Goal: Transaction & Acquisition: Purchase product/service

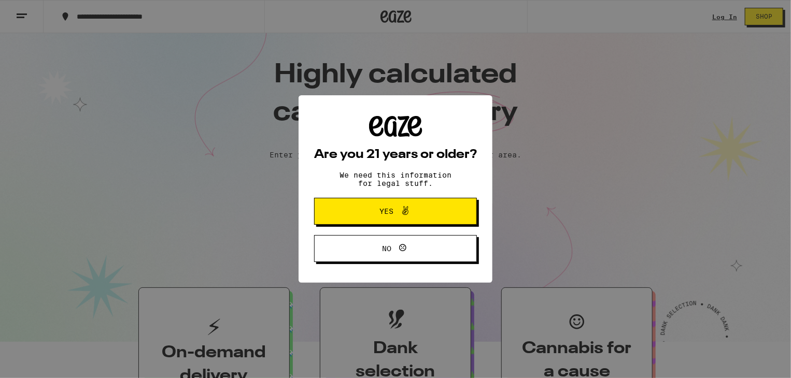
click at [428, 216] on span "Yes" at bounding box center [395, 211] width 79 height 13
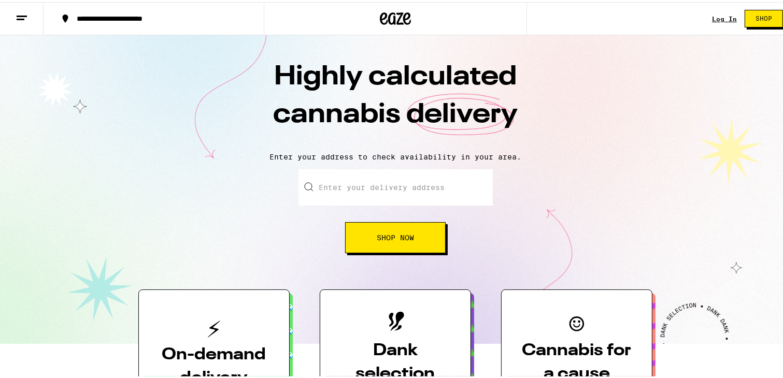
click at [724, 15] on link "Log In" at bounding box center [724, 16] width 25 height 7
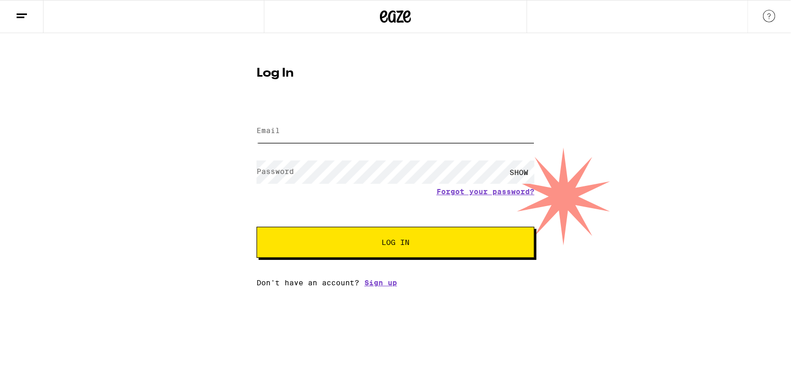
click at [427, 129] on input "Email" at bounding box center [396, 131] width 278 height 23
type input "[EMAIL_ADDRESS][DOMAIN_NAME]"
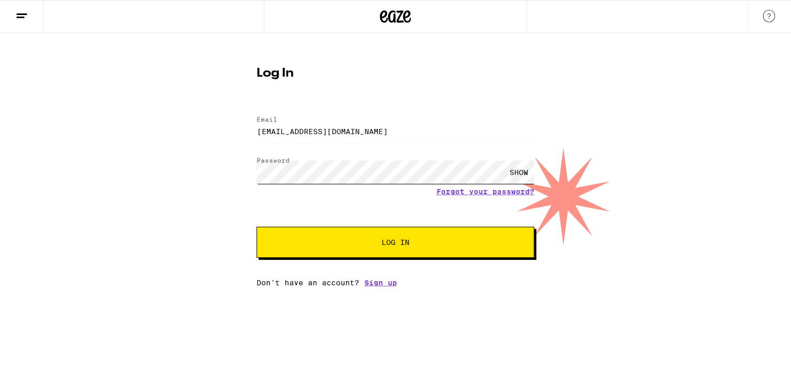
click at [257, 227] on button "Log In" at bounding box center [396, 242] width 278 height 31
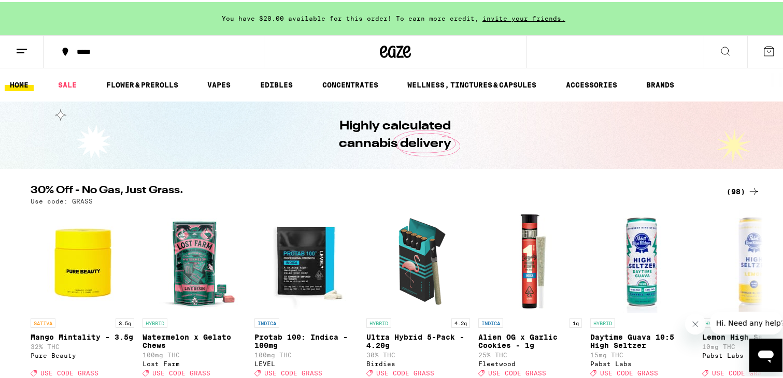
click at [22, 50] on line at bounding box center [21, 50] width 8 height 0
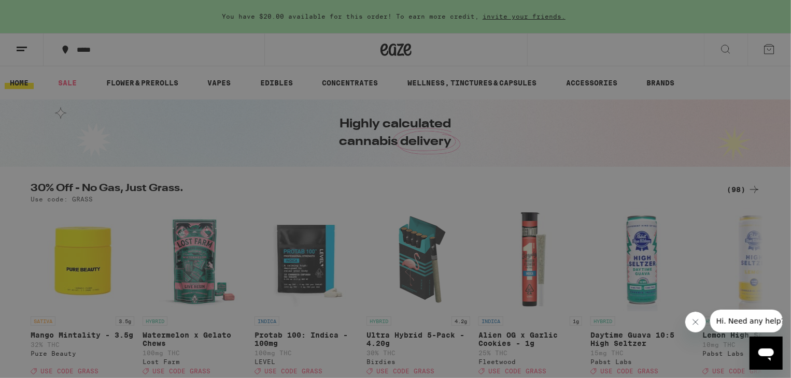
click at [84, 65] on div "Buy It Again" at bounding box center [90, 68] width 74 height 12
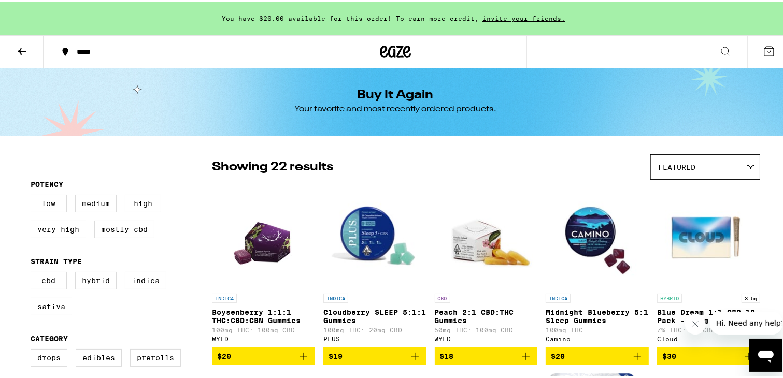
click at [412, 358] on icon "Add to bag" at bounding box center [415, 354] width 7 height 7
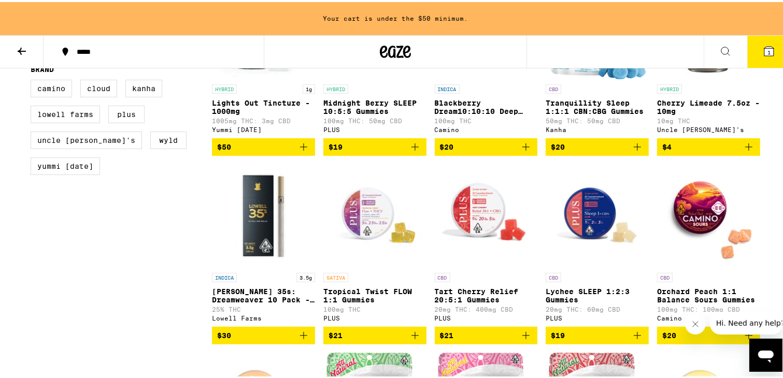
scroll to position [401, 0]
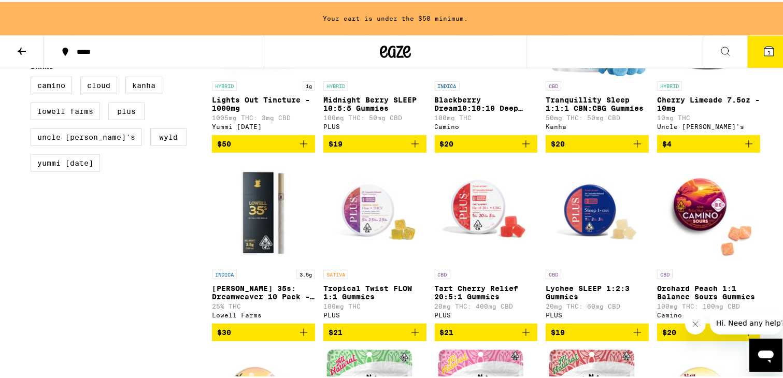
click at [587, 218] on img "Open page for Lychee SLEEP 1:2:3 Gummies from PLUS" at bounding box center [597, 211] width 103 height 104
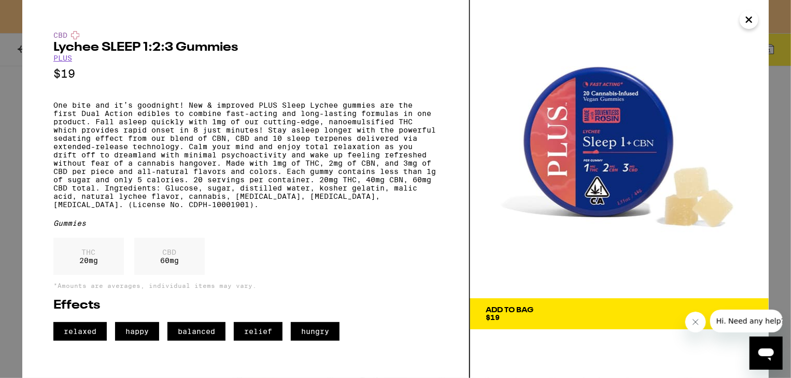
click at [753, 18] on icon "Close" at bounding box center [749, 20] width 12 height 16
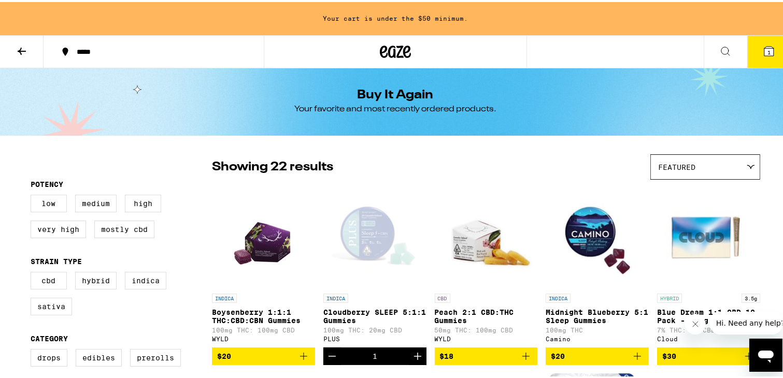
click at [481, 245] on img "Open page for Peach 2:1 CBD:THC Gummies from WYLD" at bounding box center [486, 235] width 103 height 104
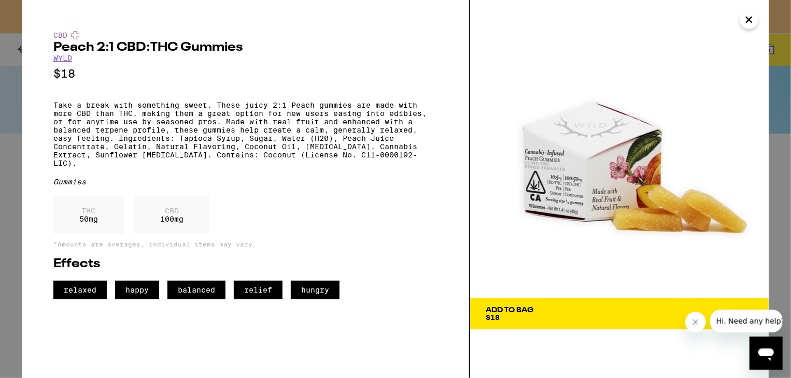
click at [558, 307] on span "Add To Bag $18" at bounding box center [619, 314] width 267 height 15
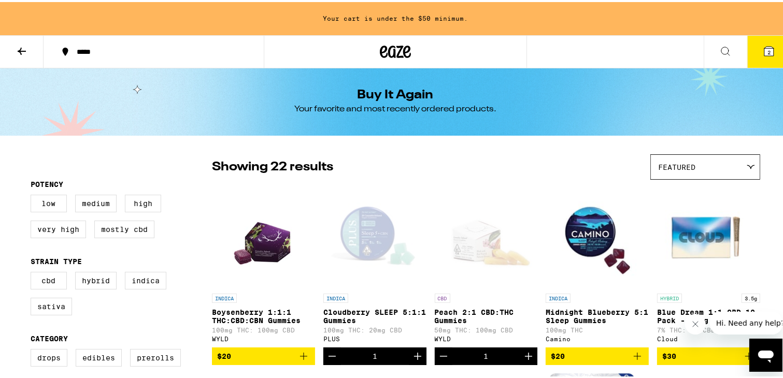
click at [570, 229] on img "Open page for Midnight Blueberry 5:1 Sleep Gummies from Camino" at bounding box center [597, 235] width 103 height 104
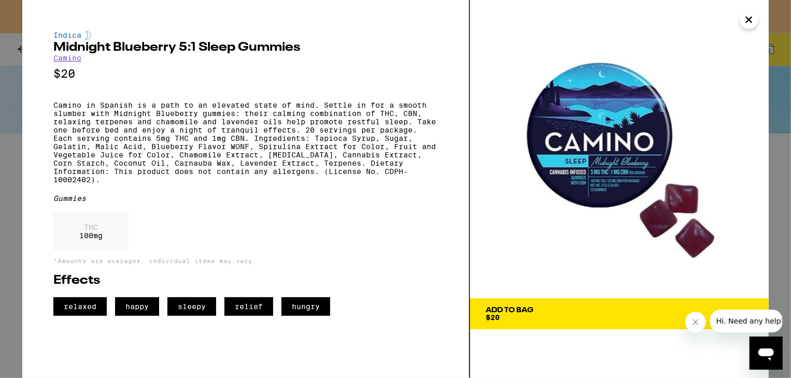
click at [573, 310] on span "Add To Bag $20" at bounding box center [619, 314] width 267 height 15
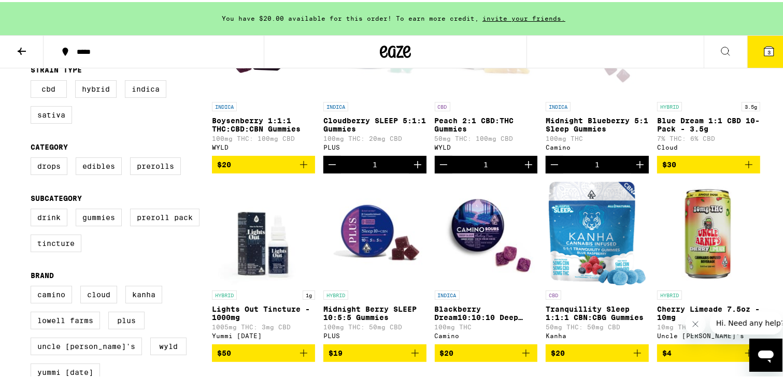
scroll to position [211, 0]
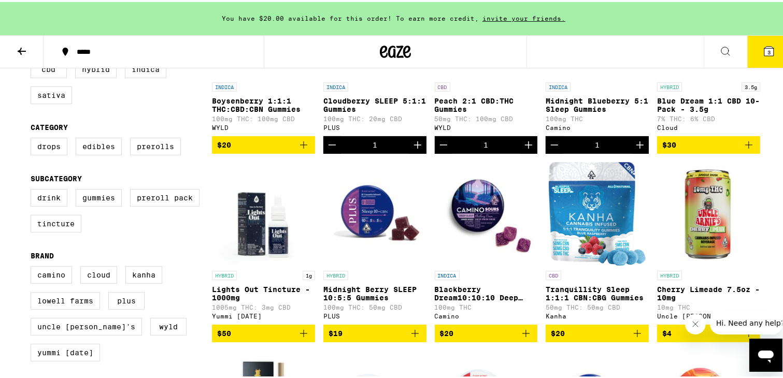
click at [616, 183] on img "Open page for Tranquillity Sleep 1:1:1 CBN:CBG Gummies from Kanha" at bounding box center [597, 212] width 97 height 104
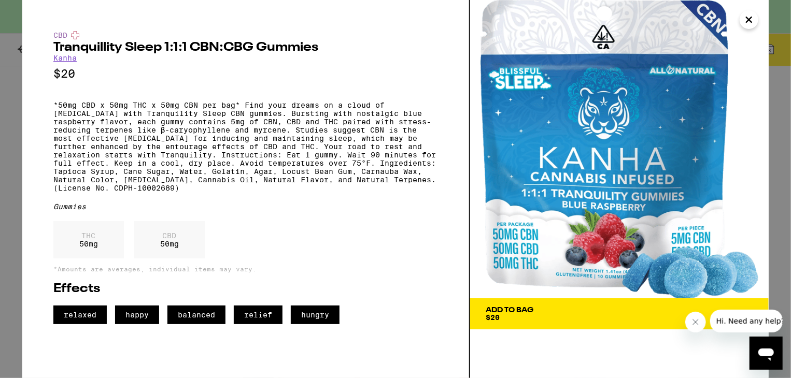
click at [512, 310] on div "Add To Bag" at bounding box center [510, 310] width 48 height 7
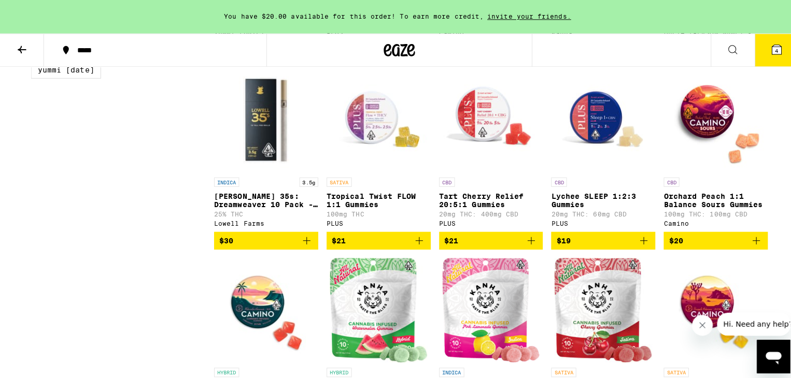
scroll to position [490, 0]
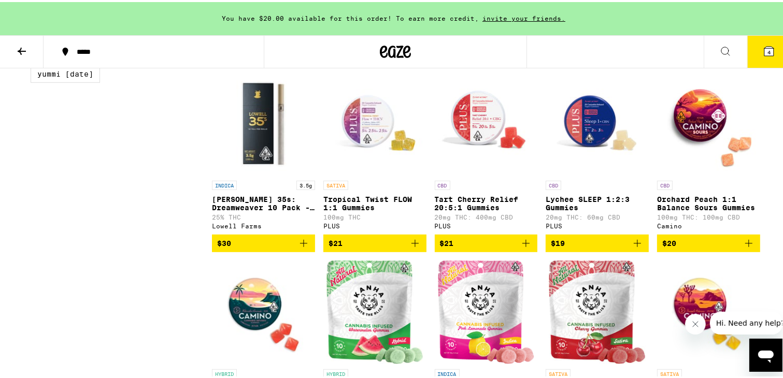
click at [492, 135] on img "Open page for Tart Cherry Relief 20:5:1 Gummies from PLUS" at bounding box center [486, 122] width 103 height 104
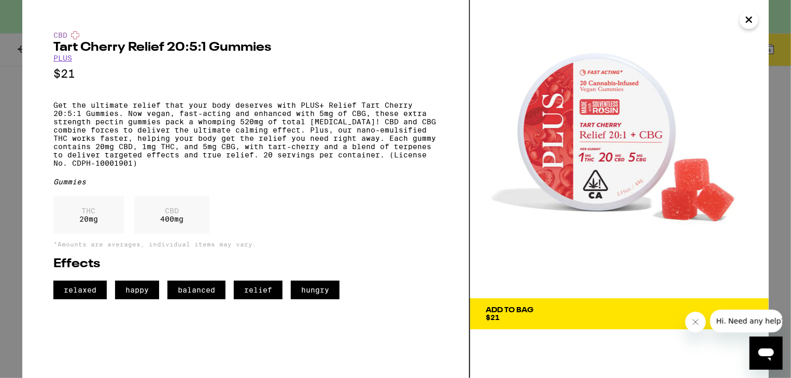
click at [559, 307] on span "Add To Bag $21" at bounding box center [619, 314] width 267 height 15
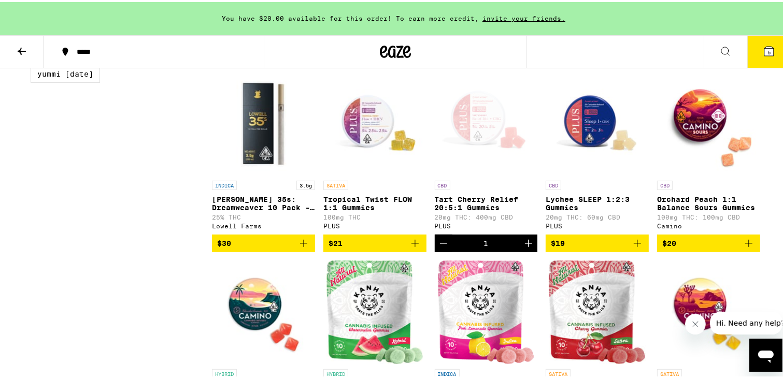
click at [765, 51] on icon at bounding box center [769, 49] width 9 height 9
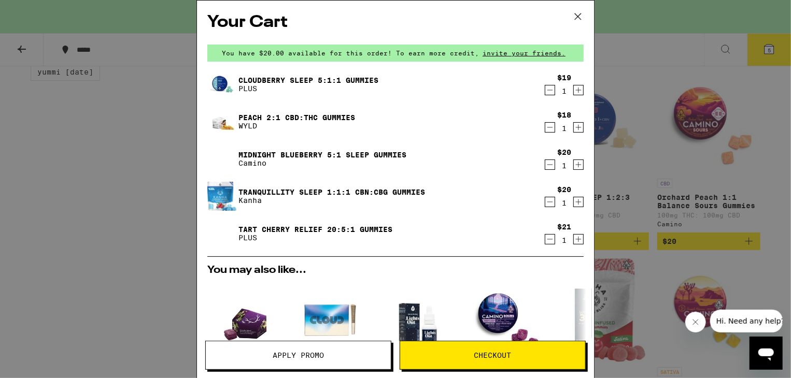
click at [545, 166] on icon "Decrement" at bounding box center [549, 165] width 9 height 12
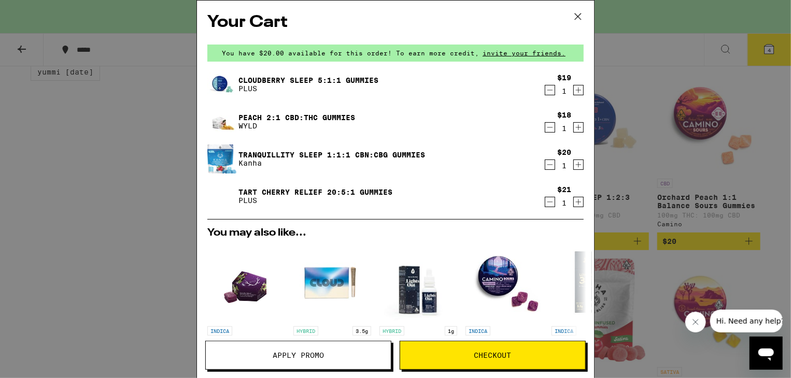
scroll to position [214, 0]
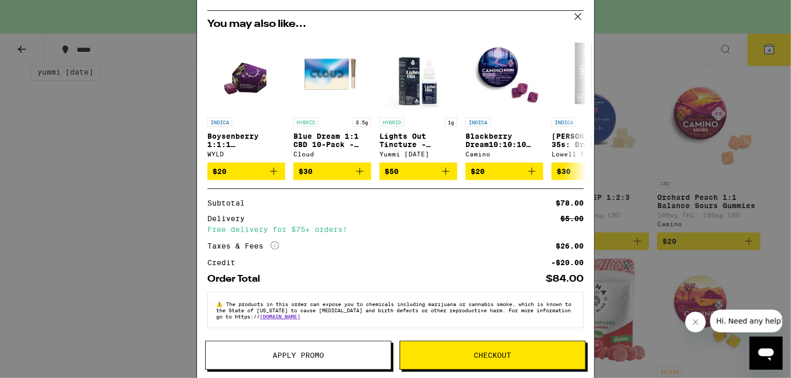
click at [526, 353] on span "Checkout" at bounding box center [492, 355] width 185 height 7
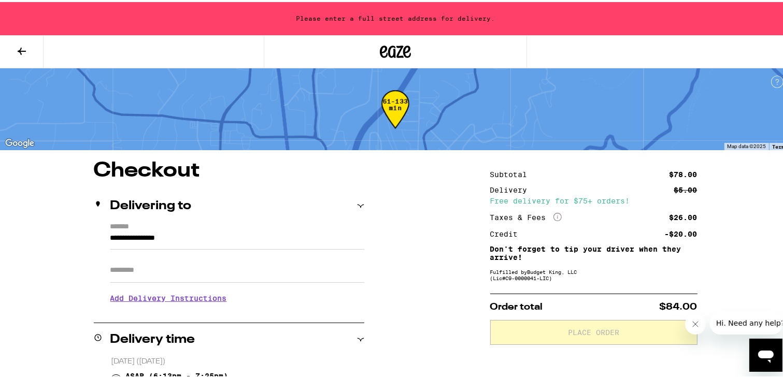
scroll to position [276, 0]
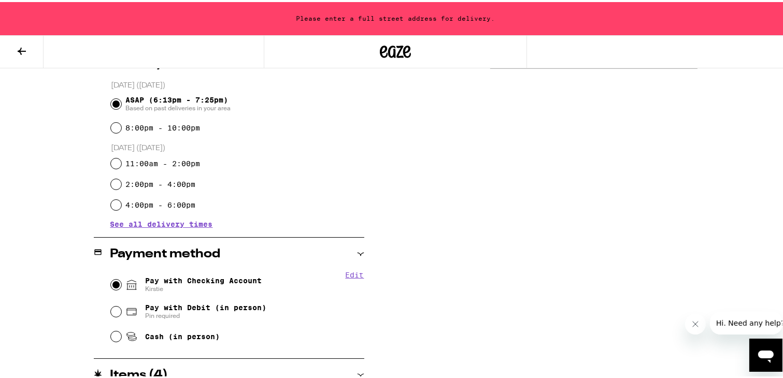
click at [112, 284] on input "Pay with Checking Account Kirstie" at bounding box center [116, 283] width 10 height 10
radio input "true"
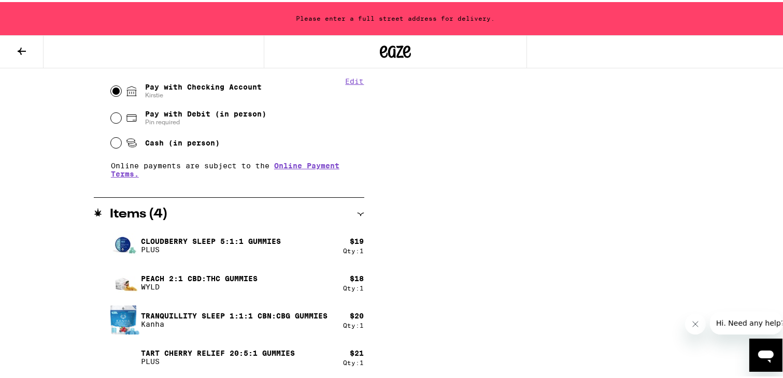
scroll to position [0, 0]
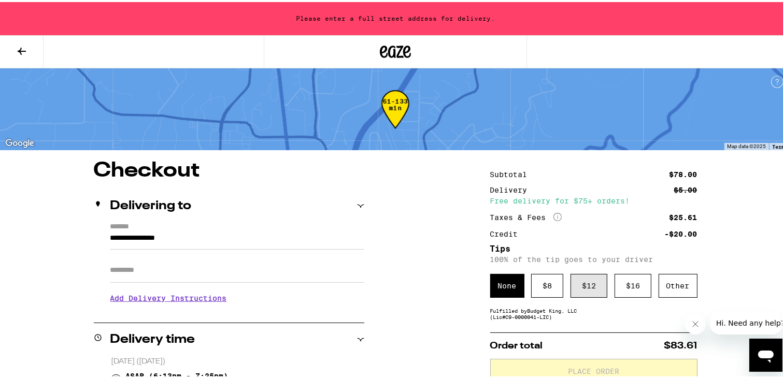
click at [594, 287] on div "$ 12" at bounding box center [589, 284] width 37 height 24
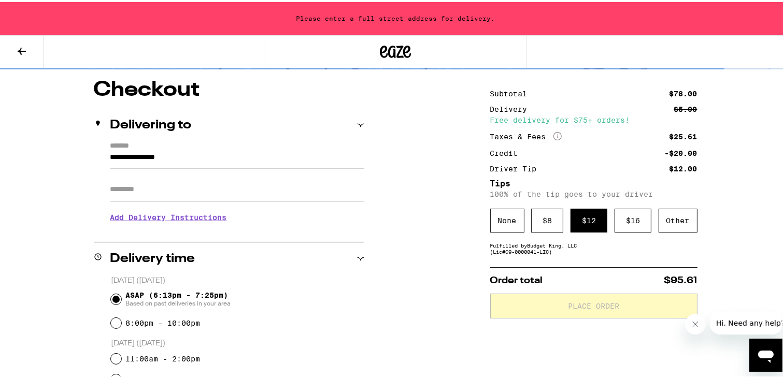
scroll to position [83, 0]
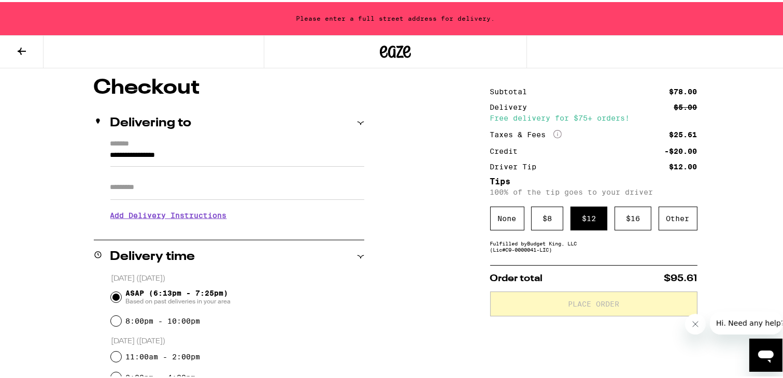
click at [191, 153] on input "**********" at bounding box center [237, 156] width 254 height 18
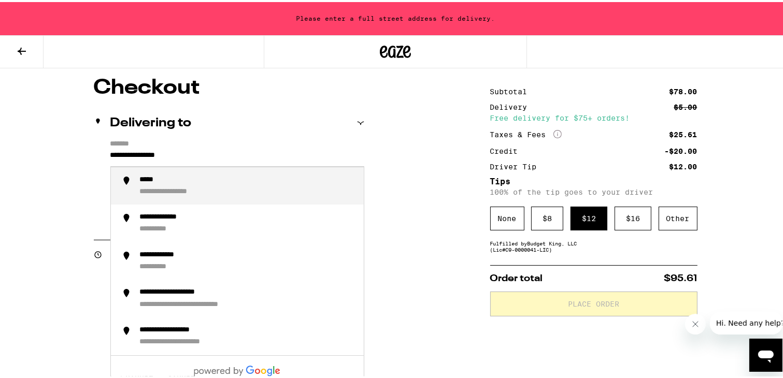
drag, startPoint x: 192, startPoint y: 156, endPoint x: 166, endPoint y: 155, distance: 25.4
click at [166, 155] on input "**********" at bounding box center [237, 156] width 254 height 18
click at [190, 150] on input "**********" at bounding box center [237, 156] width 254 height 18
drag, startPoint x: 192, startPoint y: 154, endPoint x: 96, endPoint y: 154, distance: 95.4
click at [96, 154] on div "**********" at bounding box center [229, 182] width 271 height 89
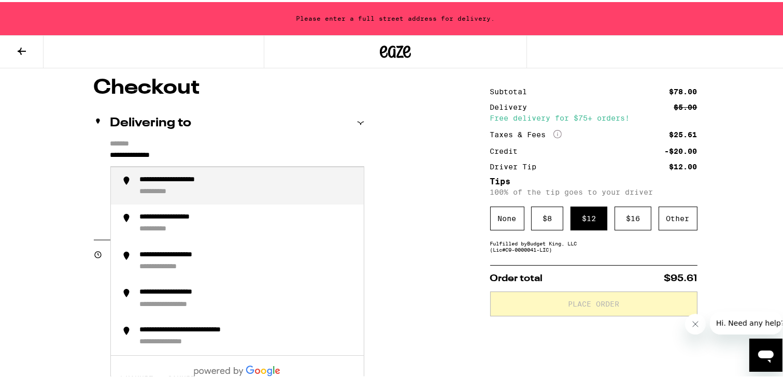
click at [278, 191] on div "**********" at bounding box center [248, 184] width 216 height 21
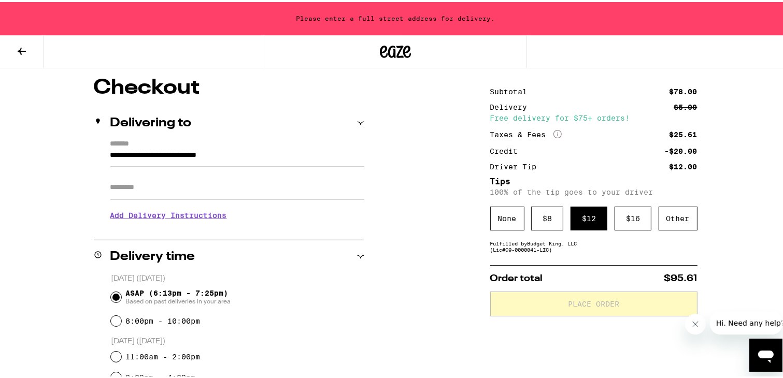
type input "**********"
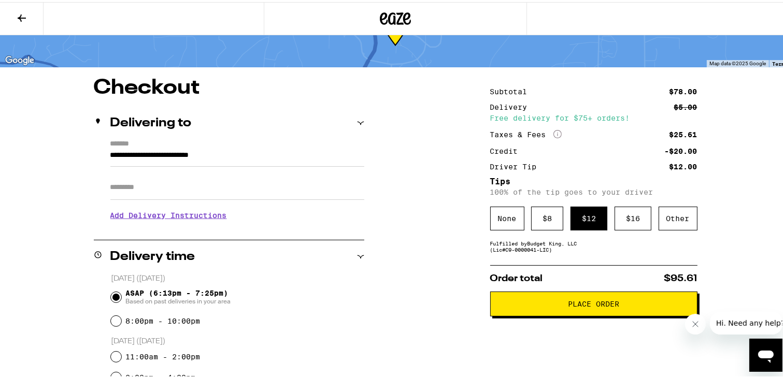
click at [247, 190] on input "Apt/Suite" at bounding box center [237, 185] width 254 height 25
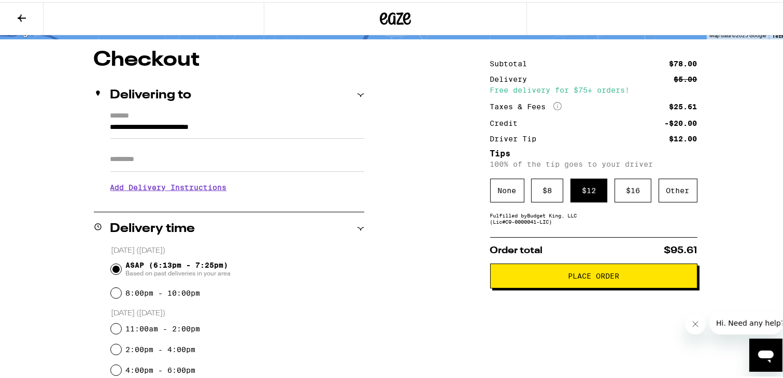
scroll to position [79, 0]
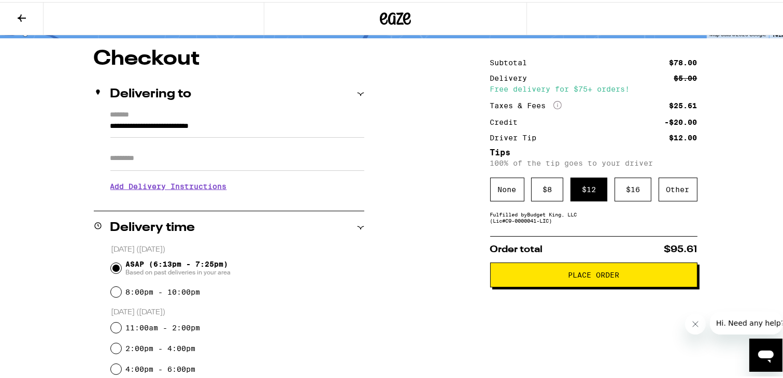
click at [611, 277] on span "Place Order" at bounding box center [593, 273] width 51 height 7
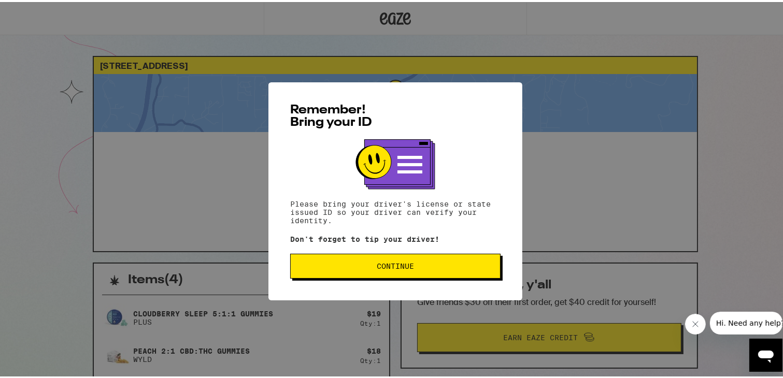
click at [445, 264] on span "Continue" at bounding box center [395, 264] width 193 height 7
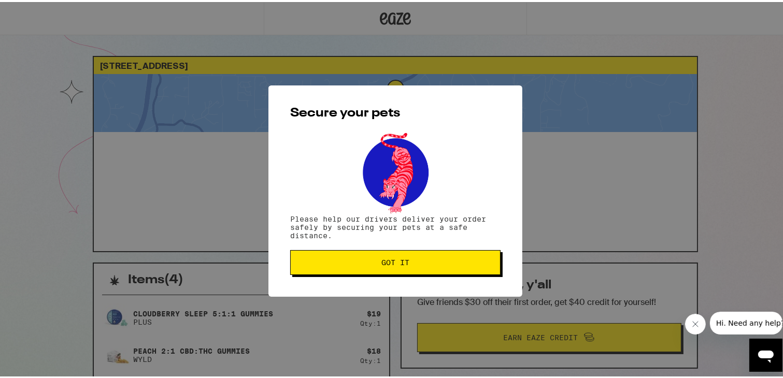
click at [445, 264] on span "Got it" at bounding box center [395, 260] width 193 height 7
